Goal: Task Accomplishment & Management: Use online tool/utility

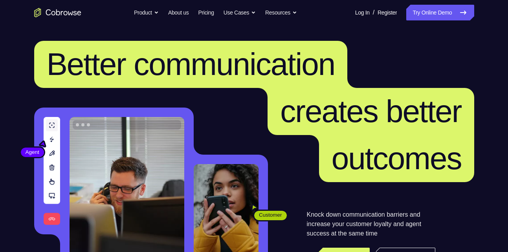
click at [431, 20] on nav "Go back Powerful, Flexible and Trustworthy. Avoid all extra friction for both A…" at bounding box center [254, 12] width 508 height 25
click at [439, 15] on link "Try Online Demo" at bounding box center [441, 13] width 68 height 16
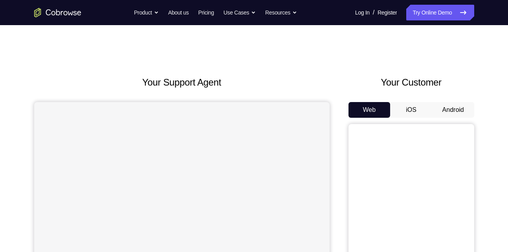
click at [453, 117] on button "Android" at bounding box center [453, 110] width 42 height 16
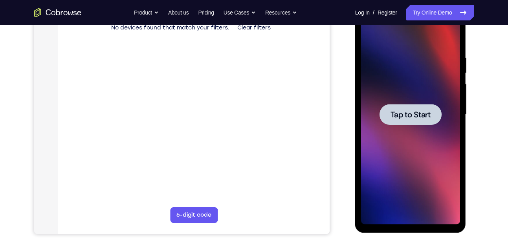
click at [383, 121] on div at bounding box center [411, 114] width 62 height 21
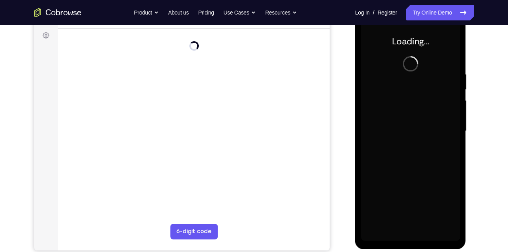
scroll to position [118, 0]
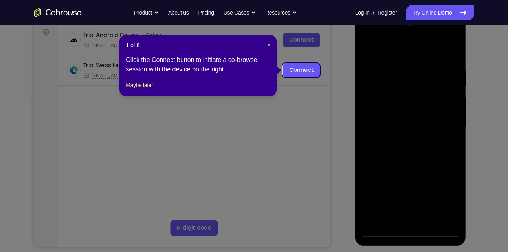
click at [420, 229] on icon at bounding box center [257, 126] width 514 height 252
click at [410, 235] on icon at bounding box center [257, 126] width 514 height 252
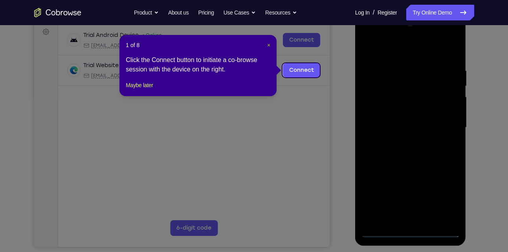
click at [267, 42] on span "×" at bounding box center [268, 45] width 3 height 6
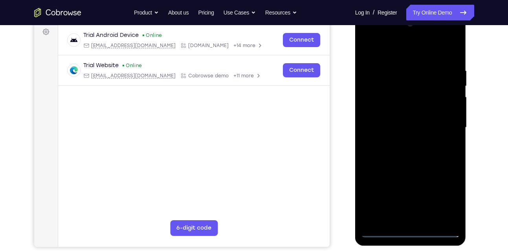
click at [421, 229] on div at bounding box center [410, 128] width 99 height 220
click at [410, 231] on div at bounding box center [410, 128] width 99 height 220
click at [438, 199] on div at bounding box center [410, 128] width 99 height 220
click at [378, 32] on div at bounding box center [410, 128] width 99 height 220
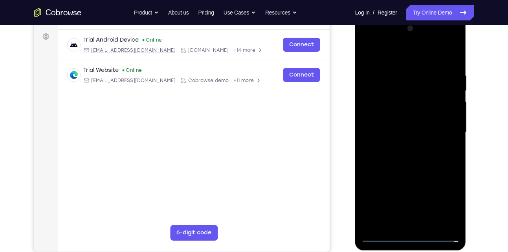
scroll to position [113, 0]
click at [381, 110] on div at bounding box center [410, 133] width 99 height 220
click at [414, 129] on div at bounding box center [410, 133] width 99 height 220
click at [416, 134] on div at bounding box center [410, 133] width 99 height 220
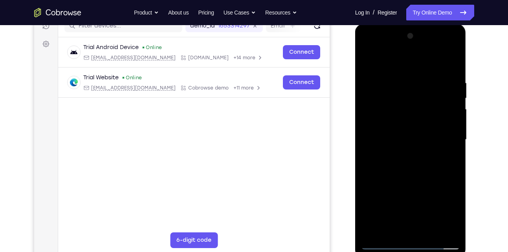
scroll to position [109, 0]
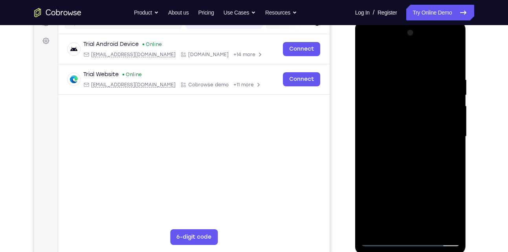
click at [412, 159] on div at bounding box center [410, 137] width 99 height 220
click at [404, 124] on div at bounding box center [410, 137] width 99 height 220
click at [413, 143] on div at bounding box center [410, 137] width 99 height 220
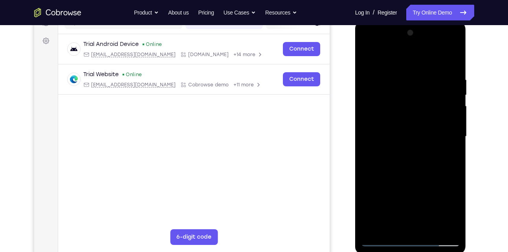
click at [413, 143] on div at bounding box center [410, 137] width 99 height 220
click at [416, 174] on div at bounding box center [410, 137] width 99 height 220
click at [420, 112] on div at bounding box center [410, 137] width 99 height 220
drag, startPoint x: 419, startPoint y: 188, endPoint x: 415, endPoint y: 26, distance: 161.6
click at [415, 26] on div at bounding box center [410, 138] width 111 height 234
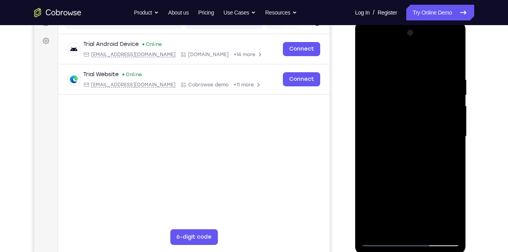
drag, startPoint x: 405, startPoint y: 226, endPoint x: 406, endPoint y: 185, distance: 41.3
click at [406, 185] on div at bounding box center [410, 137] width 99 height 220
click at [414, 232] on div at bounding box center [410, 137] width 99 height 220
click at [420, 234] on div at bounding box center [410, 137] width 99 height 220
click at [400, 129] on div at bounding box center [410, 137] width 99 height 220
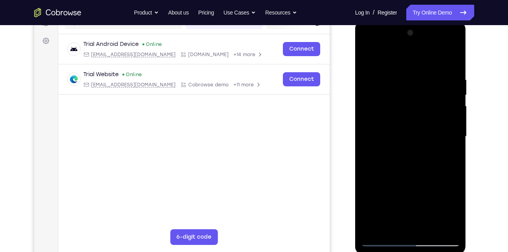
click at [413, 161] on div at bounding box center [410, 137] width 99 height 220
drag, startPoint x: 411, startPoint y: 148, endPoint x: 422, endPoint y: 83, distance: 65.9
click at [422, 83] on div at bounding box center [410, 137] width 99 height 220
click at [418, 147] on div at bounding box center [410, 137] width 99 height 220
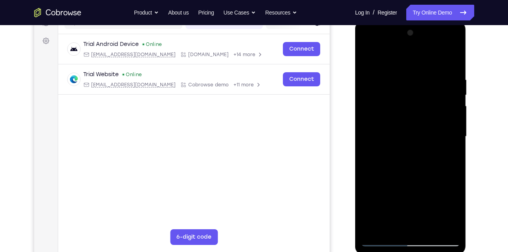
drag, startPoint x: 431, startPoint y: 190, endPoint x: 449, endPoint y: 101, distance: 91.0
click at [449, 101] on div at bounding box center [410, 137] width 99 height 220
drag, startPoint x: 420, startPoint y: 73, endPoint x: 402, endPoint y: 158, distance: 87.1
click at [402, 158] on div at bounding box center [410, 137] width 99 height 220
click at [408, 121] on div at bounding box center [410, 137] width 99 height 220
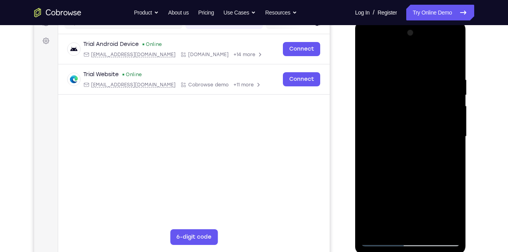
click at [453, 141] on div at bounding box center [410, 137] width 99 height 220
click at [456, 142] on div at bounding box center [410, 137] width 99 height 220
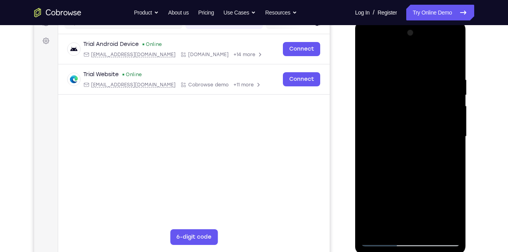
click at [456, 142] on div at bounding box center [410, 137] width 99 height 220
click at [455, 62] on div at bounding box center [410, 137] width 99 height 220
drag, startPoint x: 409, startPoint y: 199, endPoint x: 430, endPoint y: 64, distance: 136.1
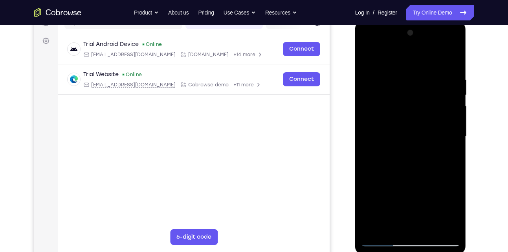
click at [430, 64] on div at bounding box center [410, 137] width 99 height 220
drag, startPoint x: 420, startPoint y: 182, endPoint x: 427, endPoint y: 55, distance: 127.6
click at [427, 55] on div at bounding box center [410, 137] width 99 height 220
drag, startPoint x: 400, startPoint y: 175, endPoint x: 421, endPoint y: 65, distance: 112.6
click at [421, 65] on div at bounding box center [410, 137] width 99 height 220
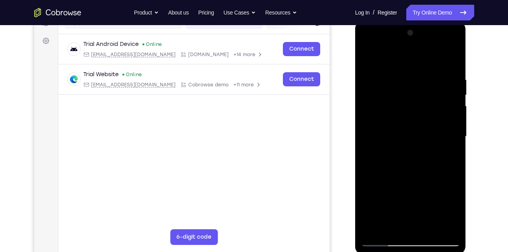
drag, startPoint x: 411, startPoint y: 195, endPoint x: 424, endPoint y: 136, distance: 60.4
click at [424, 136] on div at bounding box center [410, 137] width 99 height 220
drag, startPoint x: 407, startPoint y: 140, endPoint x: 431, endPoint y: 69, distance: 75.1
click at [431, 69] on div at bounding box center [410, 137] width 99 height 220
drag, startPoint x: 421, startPoint y: 180, endPoint x: 435, endPoint y: 91, distance: 90.3
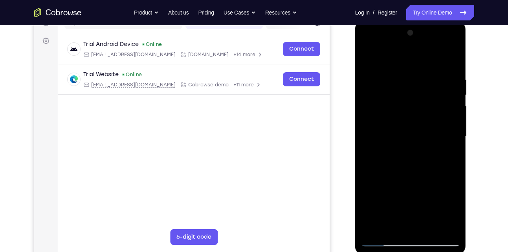
click at [435, 91] on div at bounding box center [410, 137] width 99 height 220
drag, startPoint x: 414, startPoint y: 171, endPoint x: 435, endPoint y: 67, distance: 106.6
click at [435, 67] on div at bounding box center [410, 137] width 99 height 220
drag, startPoint x: 393, startPoint y: 178, endPoint x: 422, endPoint y: 72, distance: 109.3
click at [422, 72] on div at bounding box center [410, 137] width 99 height 220
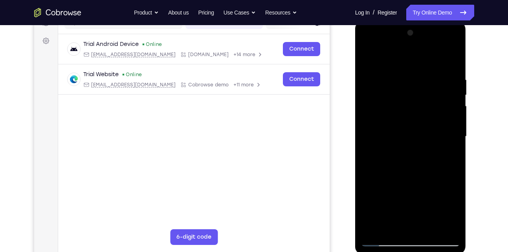
drag, startPoint x: 422, startPoint y: 72, endPoint x: 420, endPoint y: 169, distance: 96.7
click at [420, 169] on div at bounding box center [410, 137] width 99 height 220
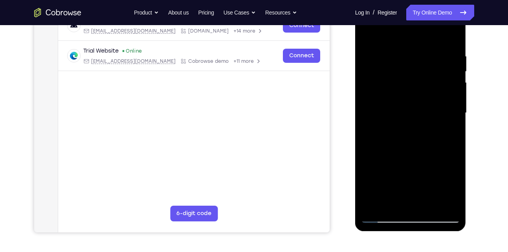
scroll to position [133, 0]
drag, startPoint x: 429, startPoint y: 142, endPoint x: 429, endPoint y: 100, distance: 41.7
click at [429, 100] on div at bounding box center [410, 113] width 99 height 220
drag, startPoint x: 423, startPoint y: 152, endPoint x: 431, endPoint y: 86, distance: 65.8
click at [431, 86] on div at bounding box center [410, 113] width 99 height 220
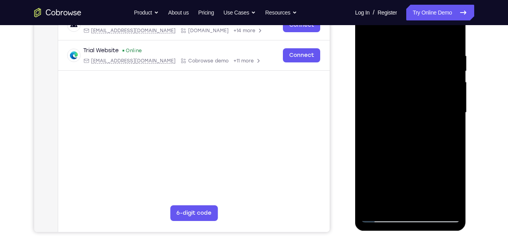
scroll to position [188, 0]
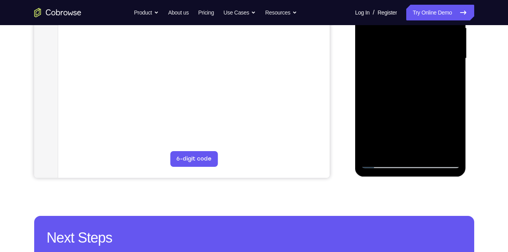
drag, startPoint x: 426, startPoint y: 115, endPoint x: 435, endPoint y: 59, distance: 56.1
click at [435, 59] on div at bounding box center [410, 58] width 99 height 220
drag, startPoint x: 409, startPoint y: 73, endPoint x: 410, endPoint y: 131, distance: 58.6
click at [410, 131] on div at bounding box center [410, 58] width 99 height 220
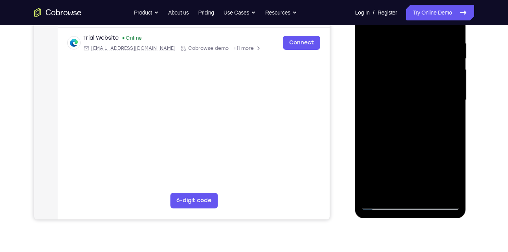
scroll to position [143, 0]
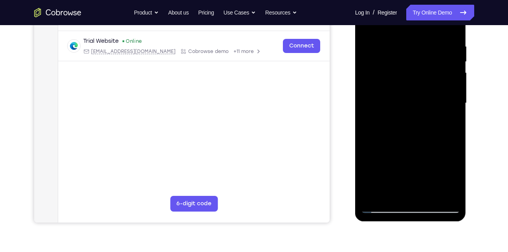
drag, startPoint x: 428, startPoint y: 147, endPoint x: 442, endPoint y: 56, distance: 91.9
click at [442, 56] on div at bounding box center [410, 103] width 99 height 220
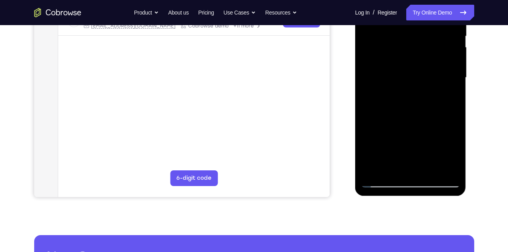
scroll to position [169, 0]
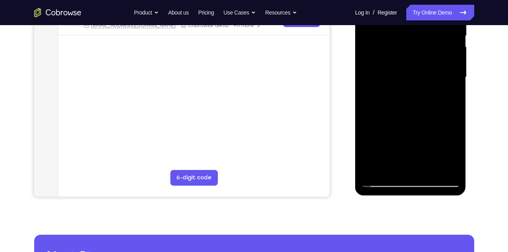
drag, startPoint x: 423, startPoint y: 143, endPoint x: 429, endPoint y: 69, distance: 74.2
click at [429, 69] on div at bounding box center [410, 77] width 99 height 220
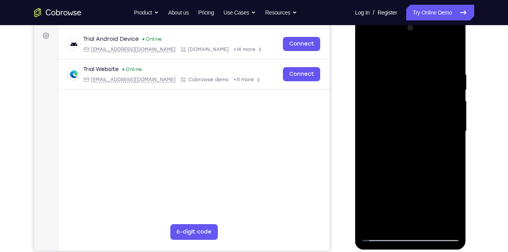
scroll to position [113, 0]
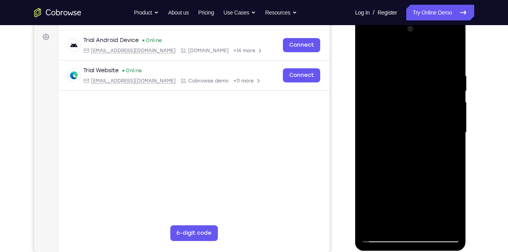
drag, startPoint x: 424, startPoint y: 187, endPoint x: 442, endPoint y: 51, distance: 137.3
click at [442, 51] on div at bounding box center [410, 133] width 99 height 220
drag, startPoint x: 434, startPoint y: 160, endPoint x: 434, endPoint y: 114, distance: 46.0
click at [434, 114] on div at bounding box center [410, 133] width 99 height 220
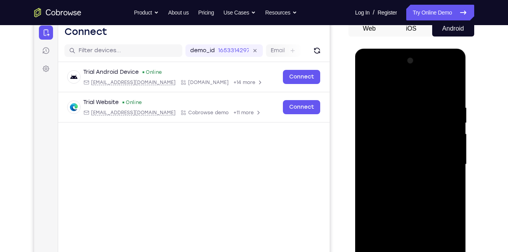
scroll to position [82, 0]
drag, startPoint x: 426, startPoint y: 144, endPoint x: 420, endPoint y: 203, distance: 59.3
click at [420, 203] on div at bounding box center [410, 164] width 99 height 220
drag, startPoint x: 403, startPoint y: 182, endPoint x: 438, endPoint y: 57, distance: 129.8
click at [438, 57] on div at bounding box center [410, 164] width 99 height 220
